Goal: Check status

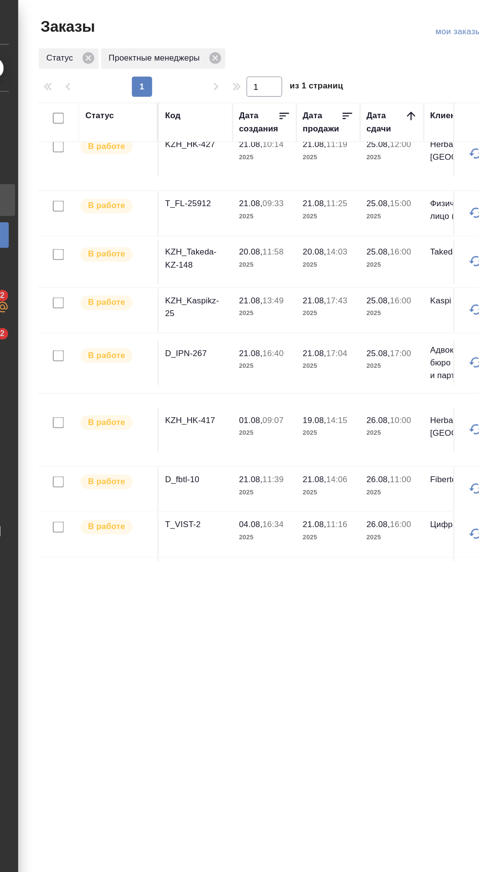
scroll to position [140, 0]
click at [177, 193] on p "KZH_Takeda-KZ-148" at bounding box center [175, 199] width 47 height 20
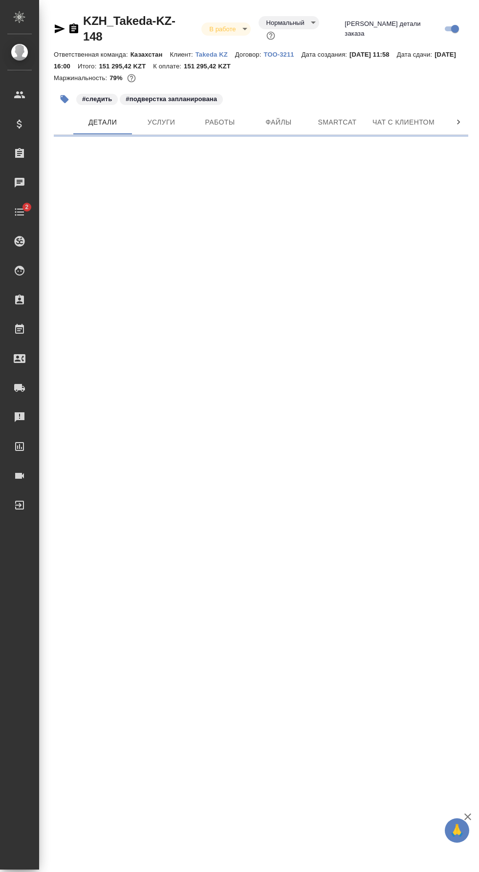
click at [352, 116] on span "Smartcat" at bounding box center [337, 122] width 47 height 12
select select "RU"
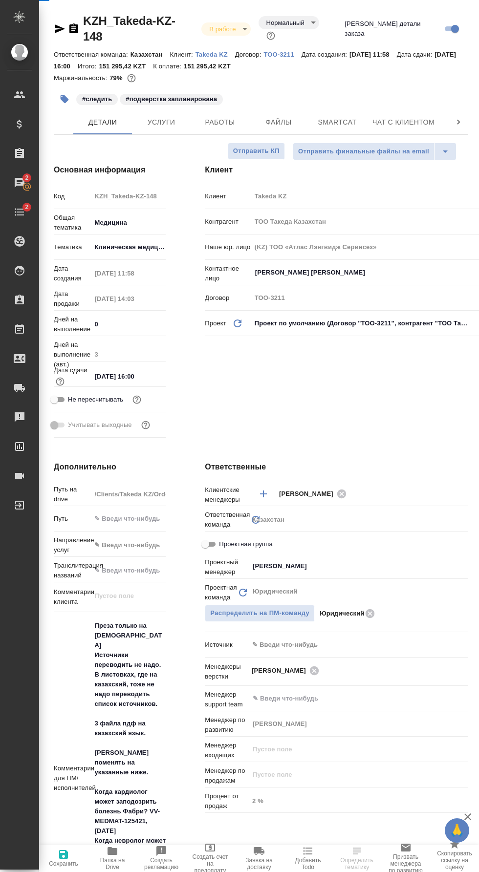
type textarea "x"
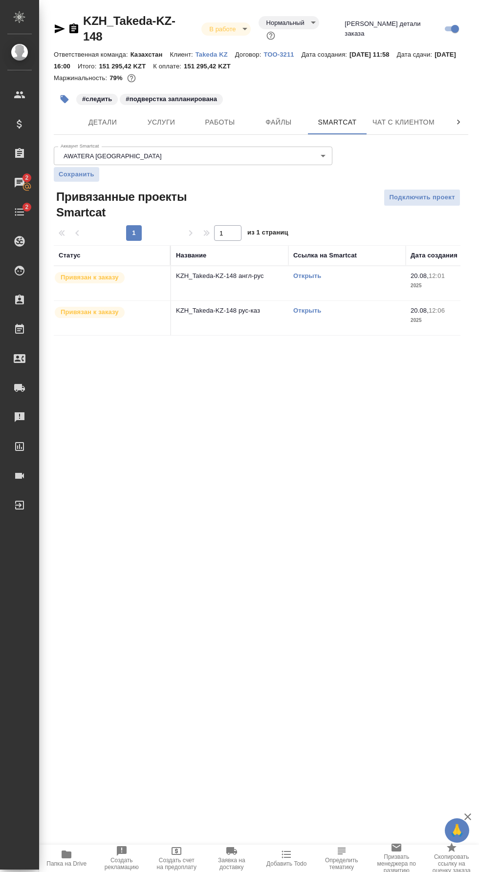
click at [312, 307] on link "Открыть" at bounding box center [307, 310] width 28 height 7
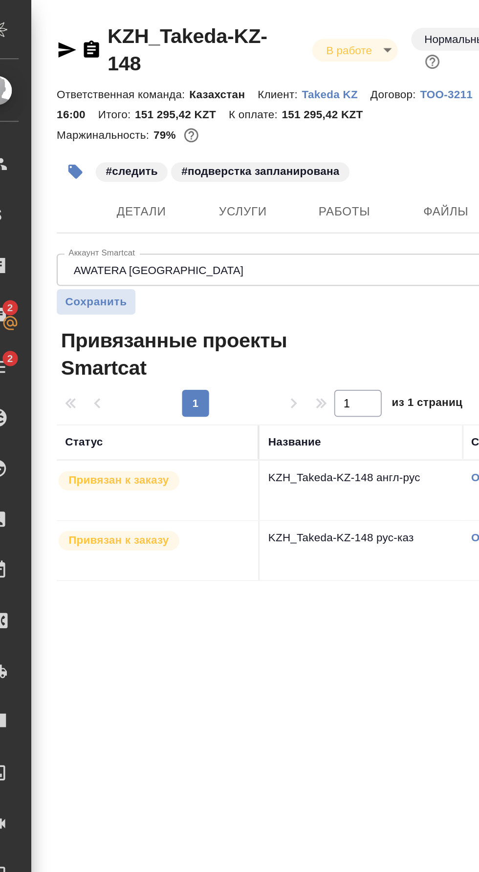
scroll to position [10, 0]
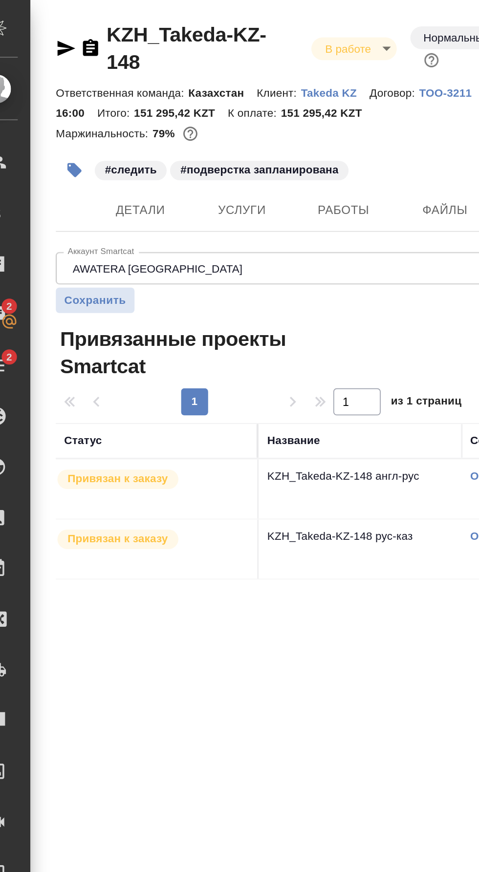
click at [77, 23] on icon "button" at bounding box center [73, 28] width 9 height 10
click at [222, 116] on span "Работы" at bounding box center [219, 122] width 47 height 12
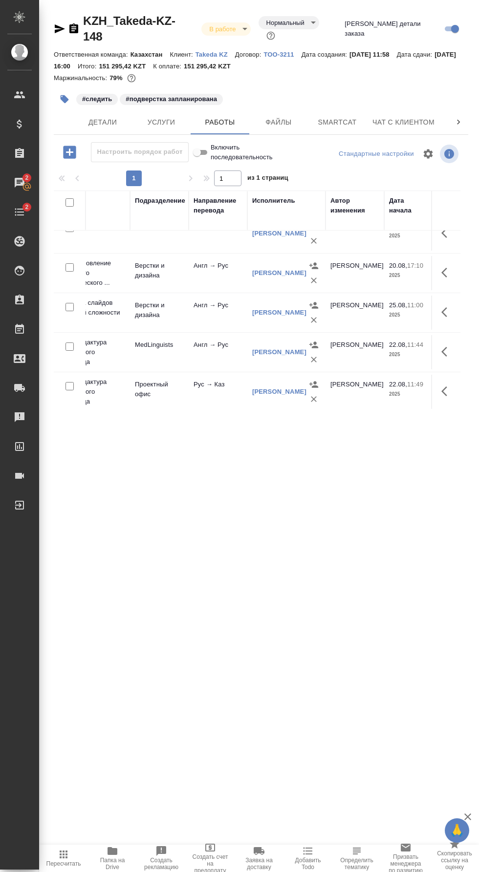
scroll to position [96, 161]
